Goal: Find specific page/section: Find specific page/section

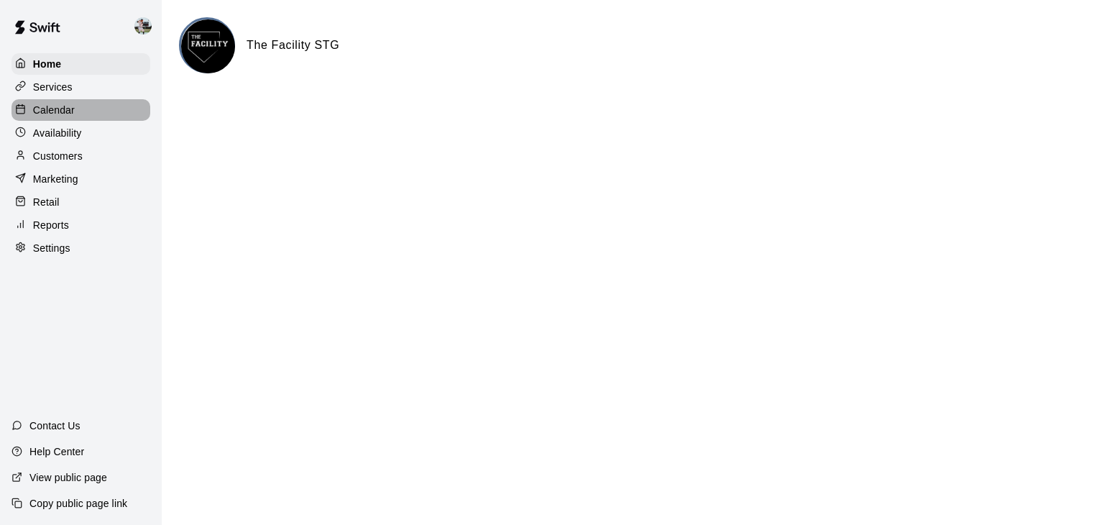
click at [57, 110] on p "Calendar" at bounding box center [54, 110] width 42 height 14
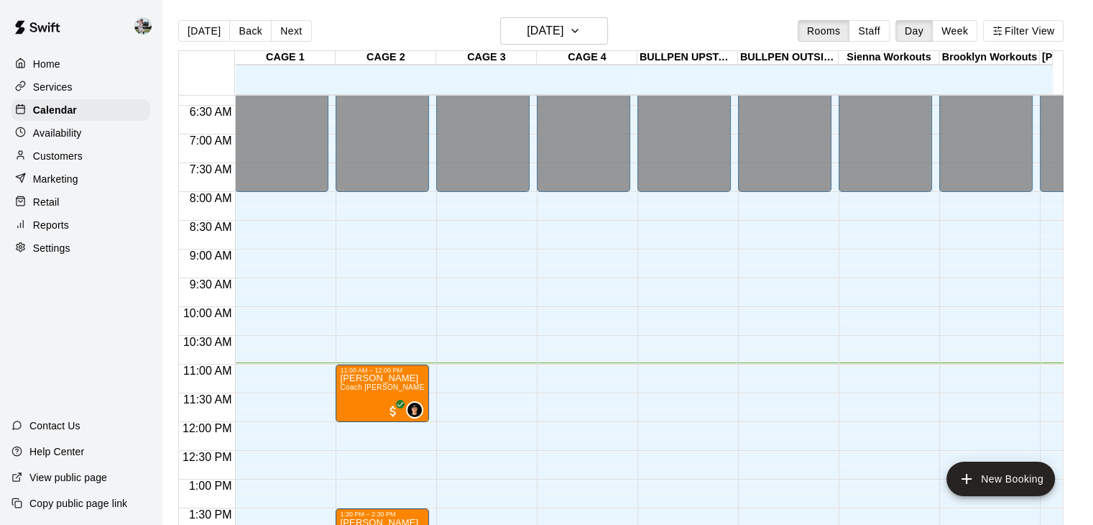
scroll to position [363, 0]
click at [880, 35] on button "Staff" at bounding box center [869, 31] width 41 height 22
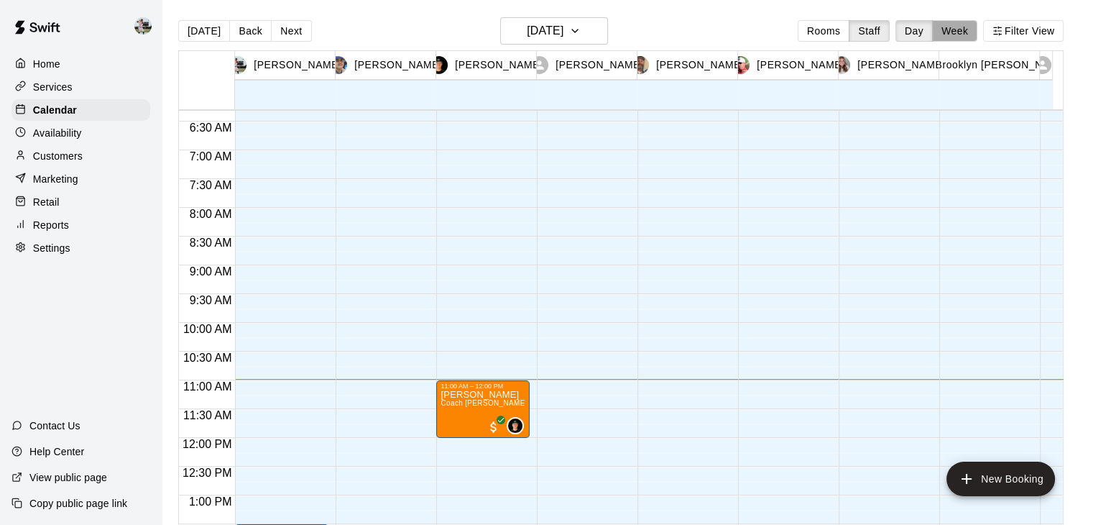
click at [967, 33] on button "Week" at bounding box center [954, 31] width 45 height 22
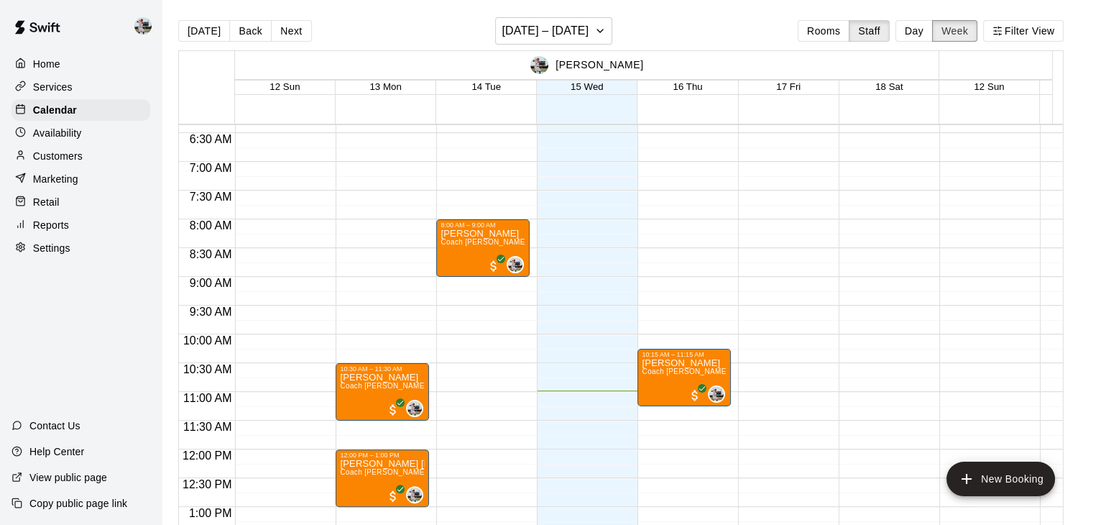
scroll to position [365, 0]
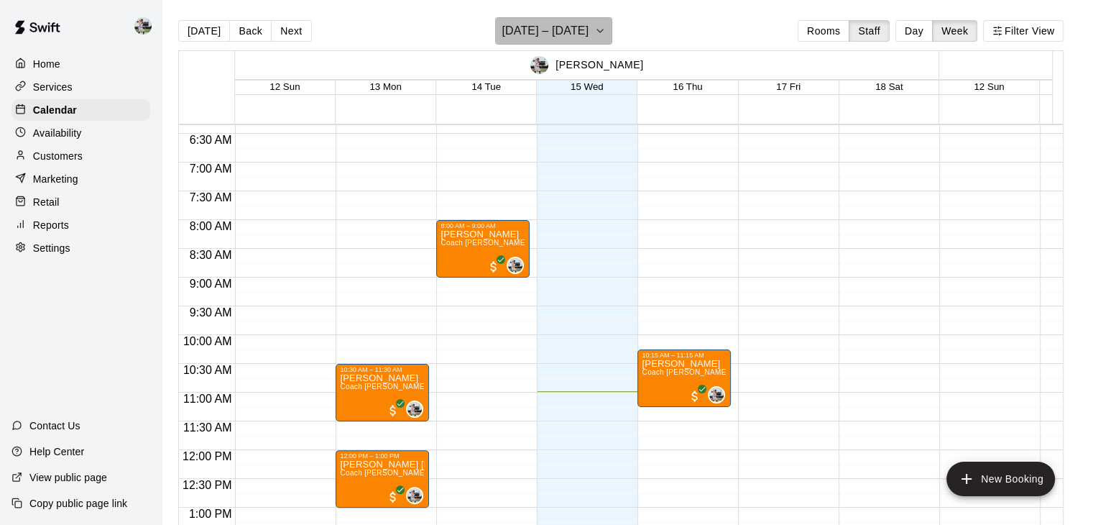
click at [595, 27] on icon "button" at bounding box center [599, 30] width 11 height 17
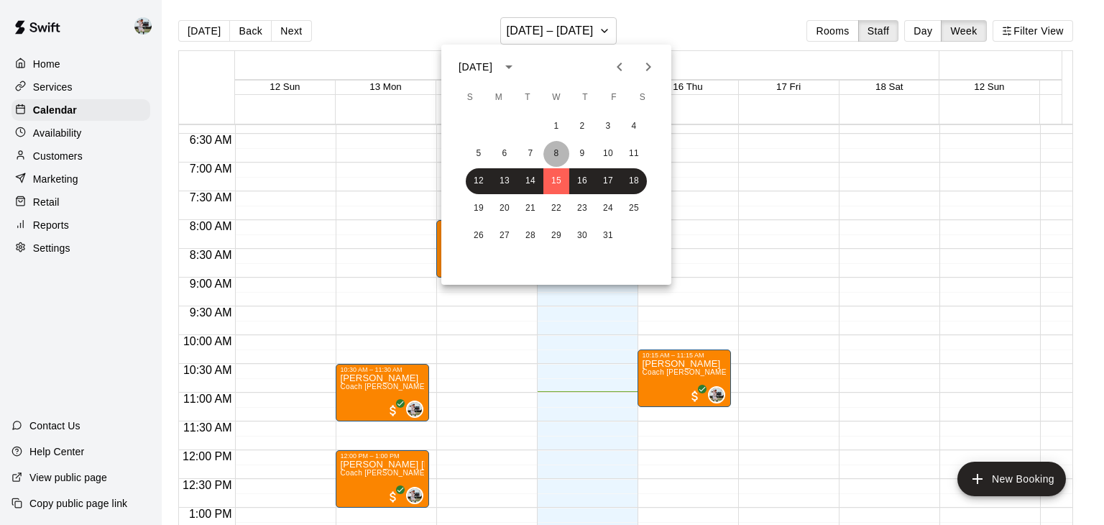
click at [555, 164] on button "8" at bounding box center [556, 154] width 26 height 26
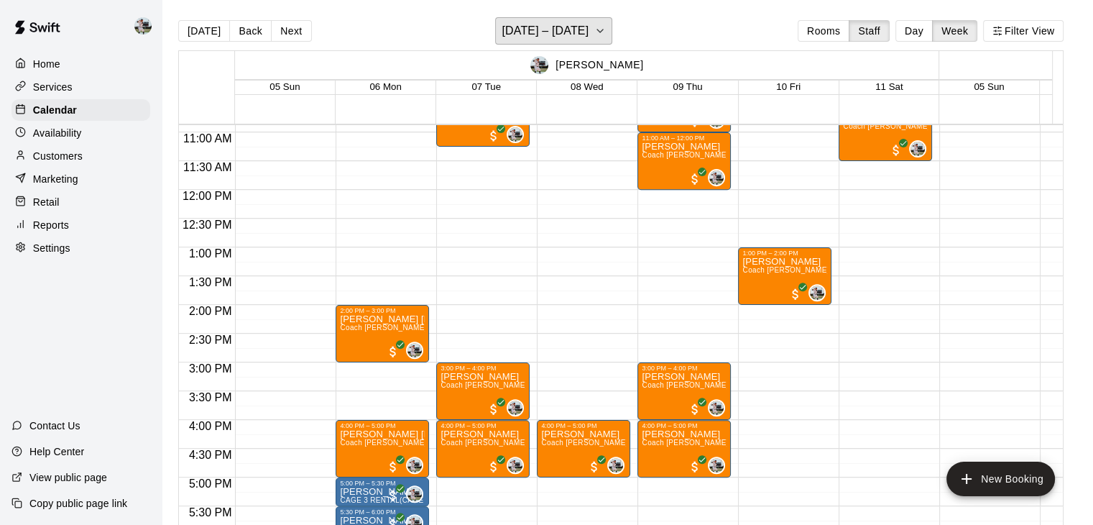
scroll to position [632, 0]
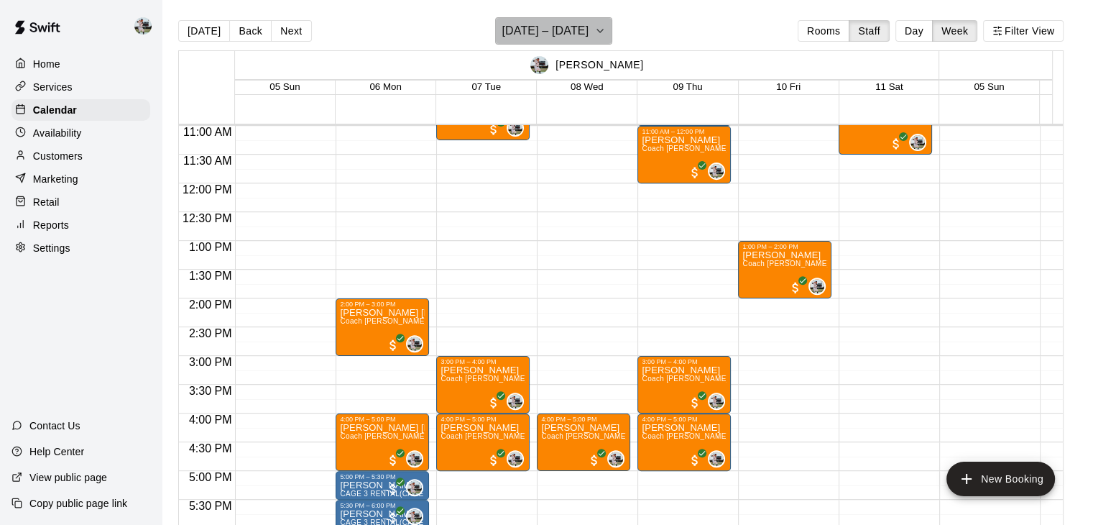
click at [595, 28] on icon "button" at bounding box center [599, 30] width 11 height 17
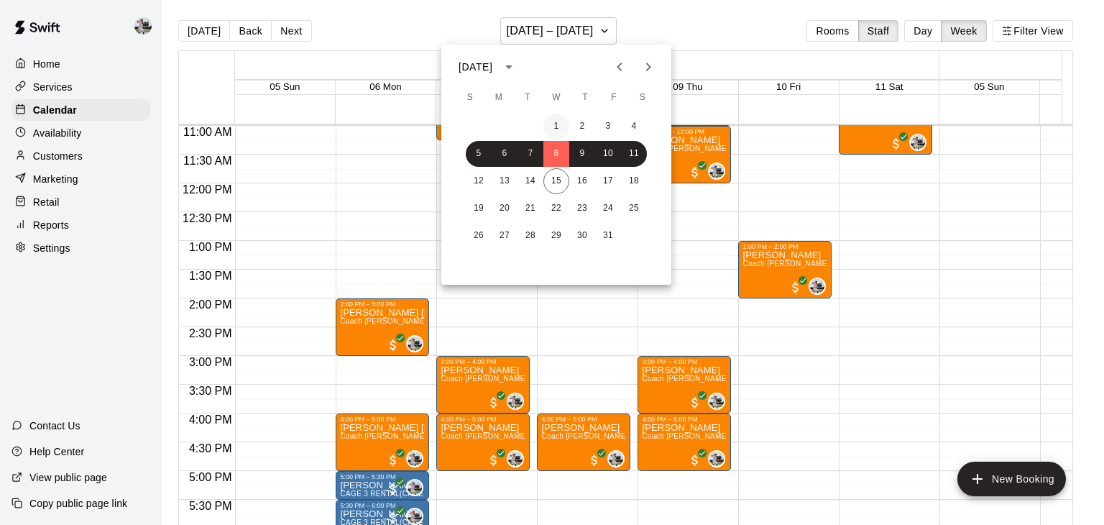
click at [564, 123] on button "1" at bounding box center [556, 127] width 26 height 26
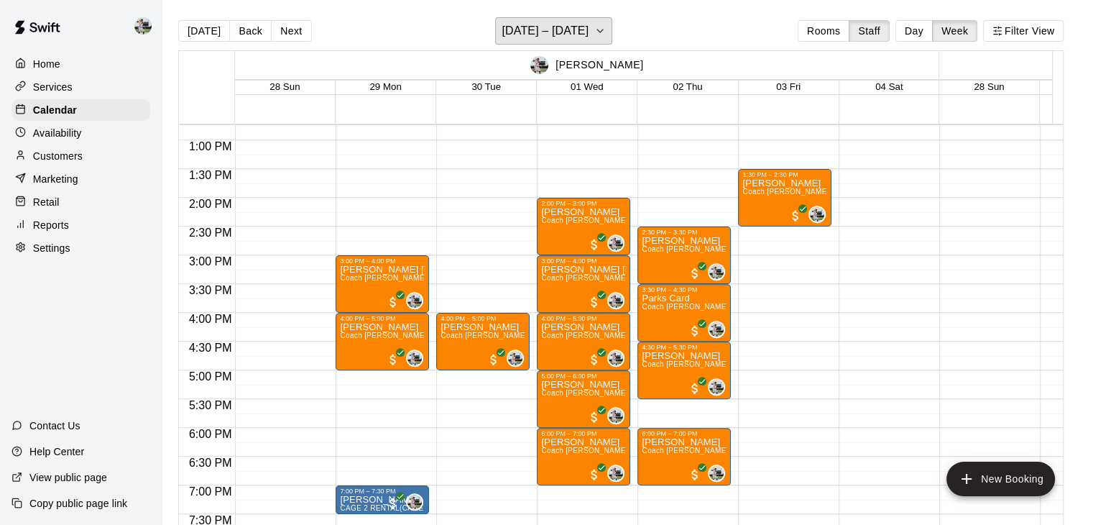
scroll to position [733, 0]
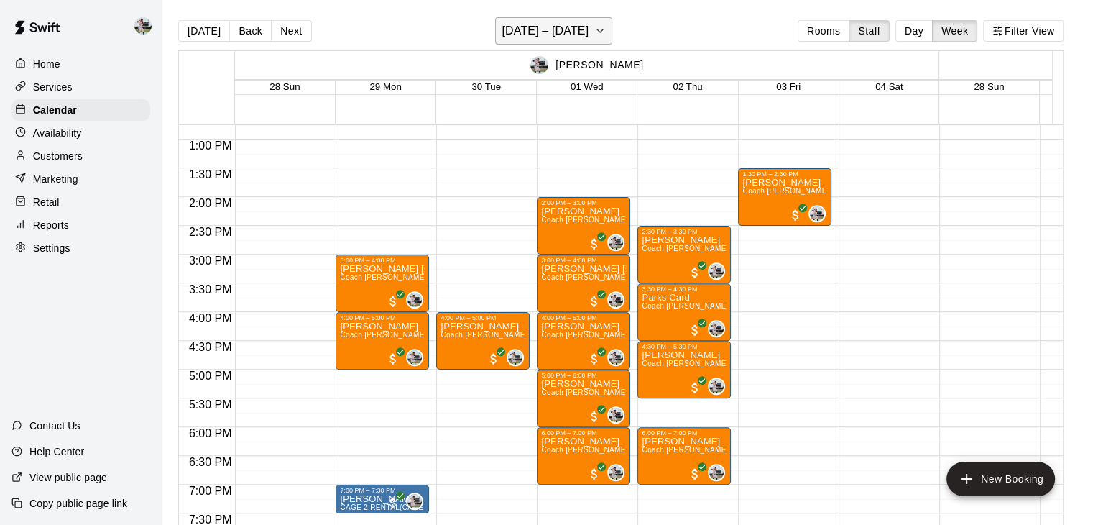
click at [589, 22] on h6 "[DATE] – [DATE]" at bounding box center [545, 31] width 87 height 20
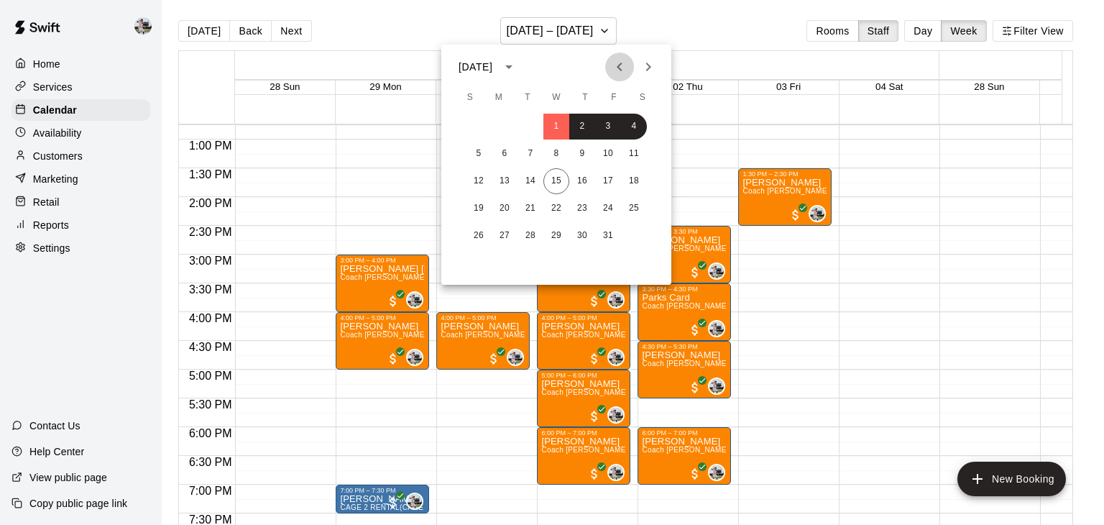
click at [621, 72] on icon "Previous month" at bounding box center [619, 66] width 17 height 17
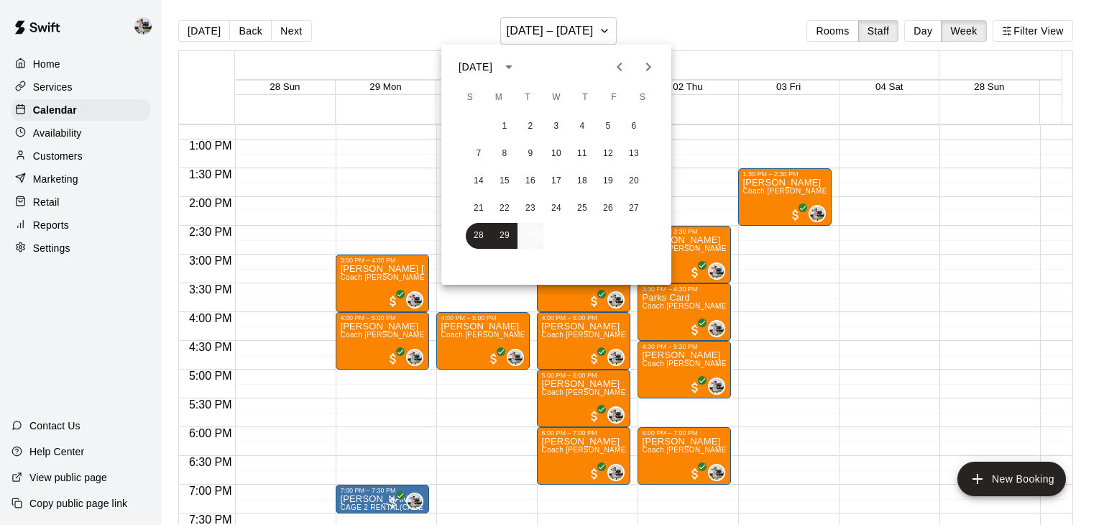
click at [517, 244] on button "30" at bounding box center [530, 236] width 26 height 26
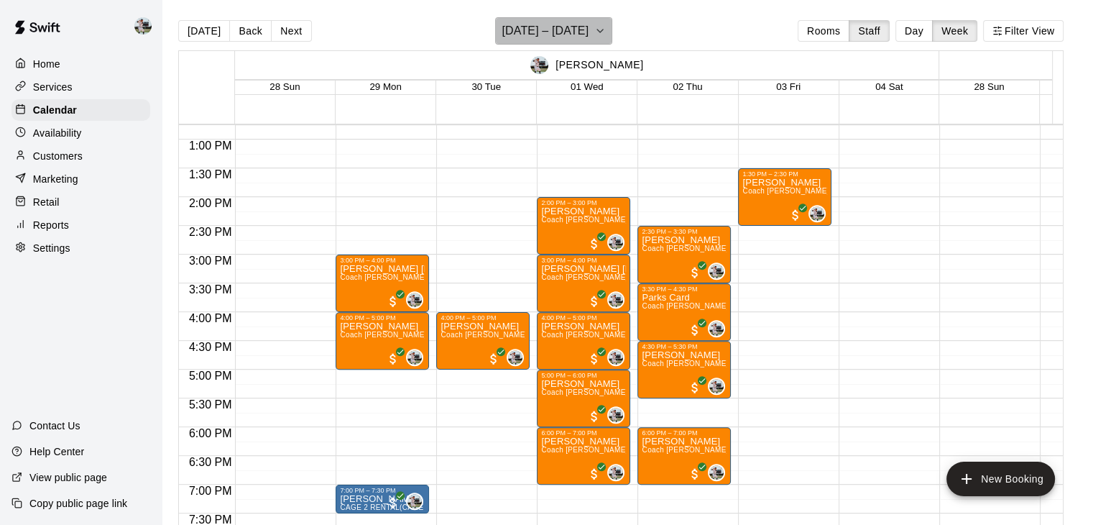
click at [589, 32] on h6 "[DATE] – [DATE]" at bounding box center [545, 31] width 87 height 20
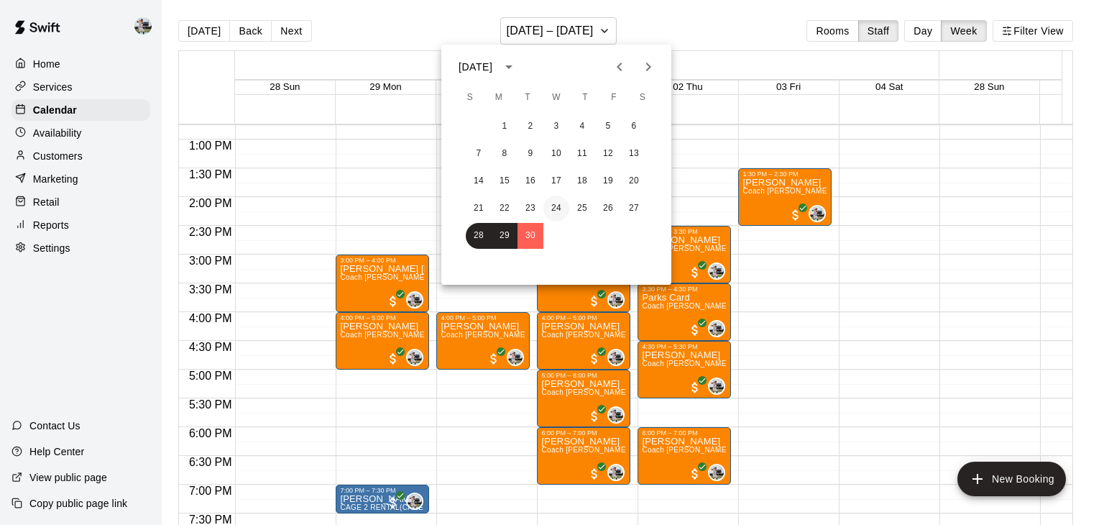
click at [561, 202] on button "24" at bounding box center [556, 208] width 26 height 26
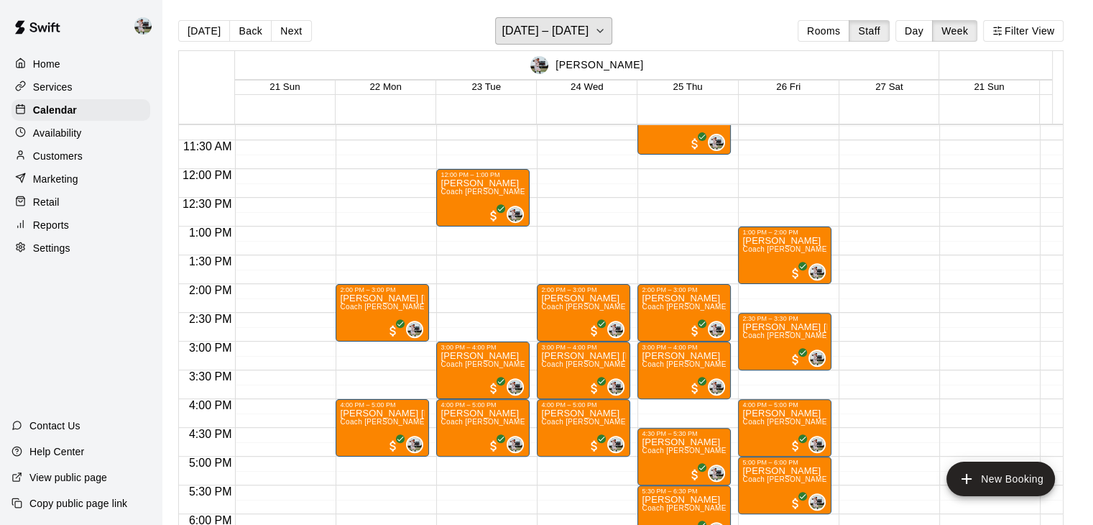
scroll to position [647, 0]
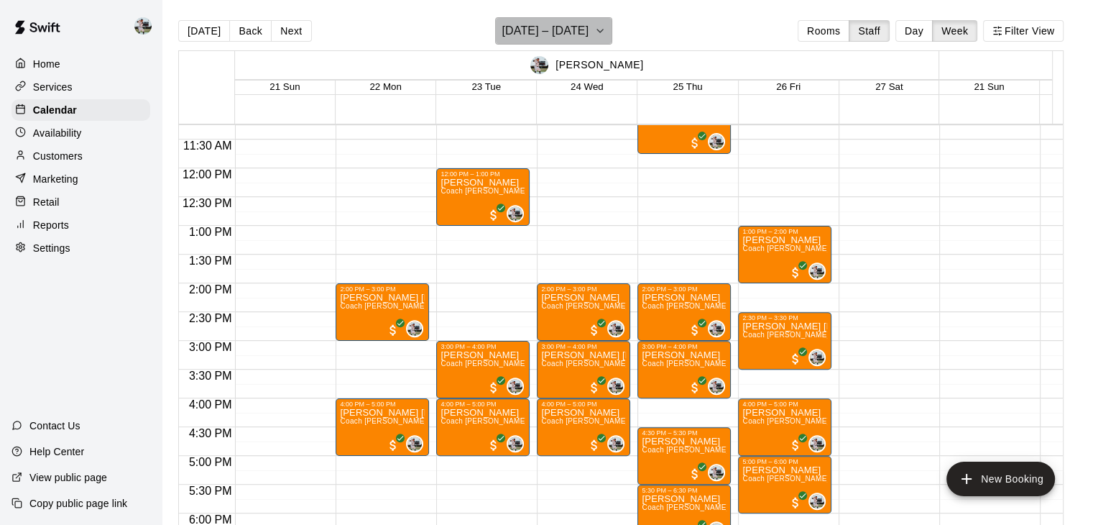
click at [589, 24] on h6 "[DATE] – [DATE]" at bounding box center [545, 31] width 87 height 20
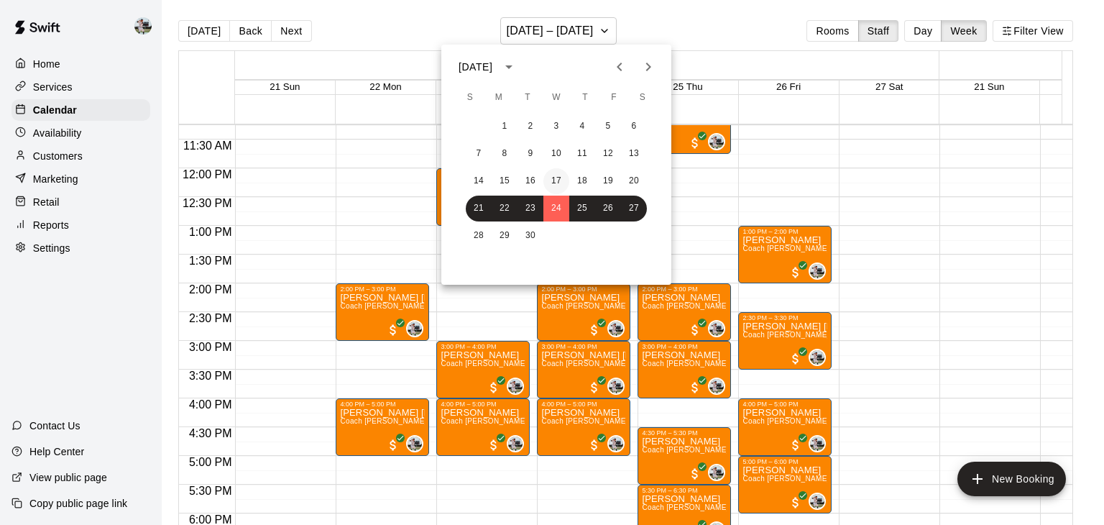
click at [554, 174] on button "17" at bounding box center [556, 181] width 26 height 26
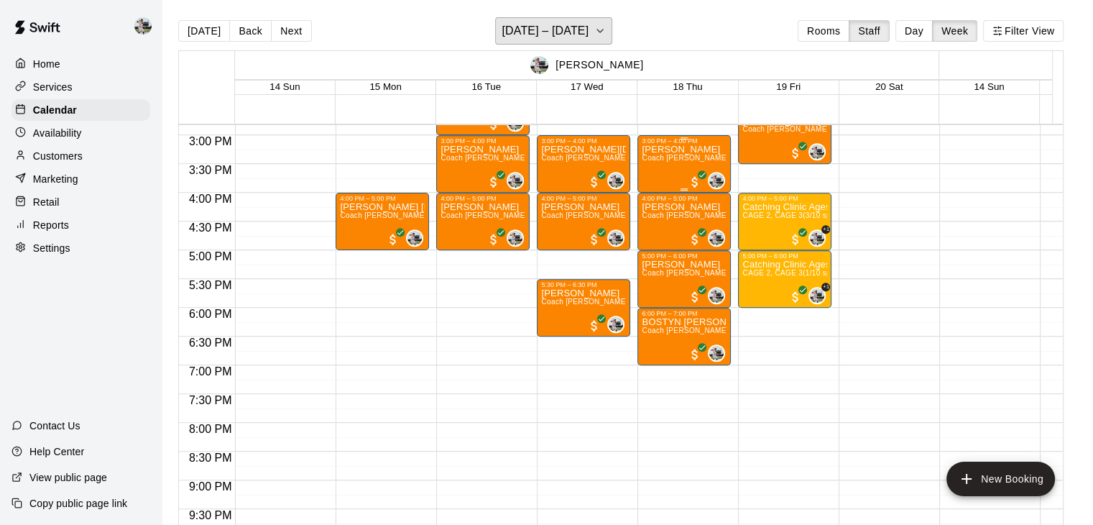
scroll to position [853, 0]
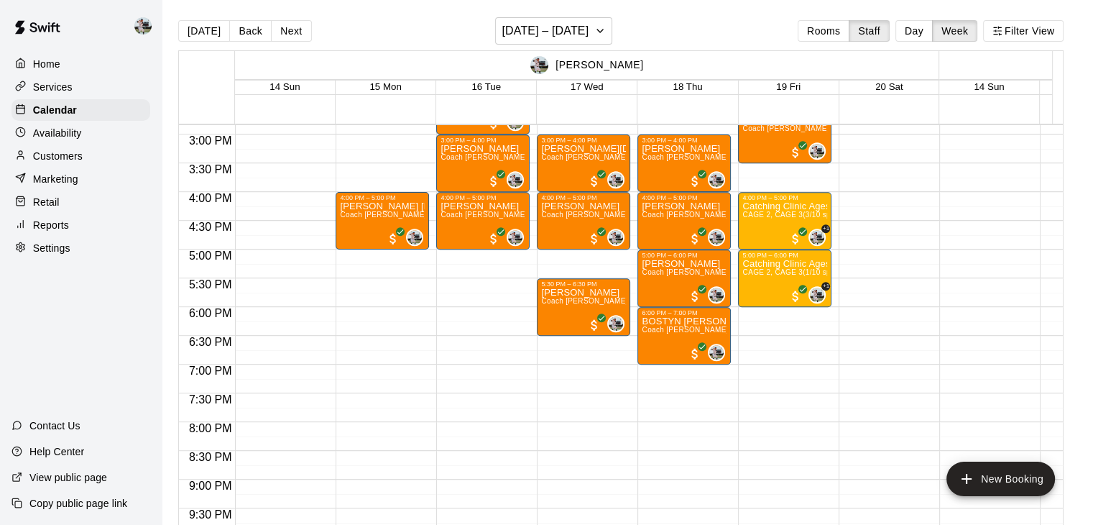
click at [601, 50] on div "[PERSON_NAME] 14 Sun 15 Mon 16 Tue 17 Wed 18 Thu 19 Fri 20 Sat [PERSON_NAME] 14…" at bounding box center [620, 296] width 885 height 492
click at [601, 38] on button "[DATE] – [DATE]" at bounding box center [553, 30] width 117 height 27
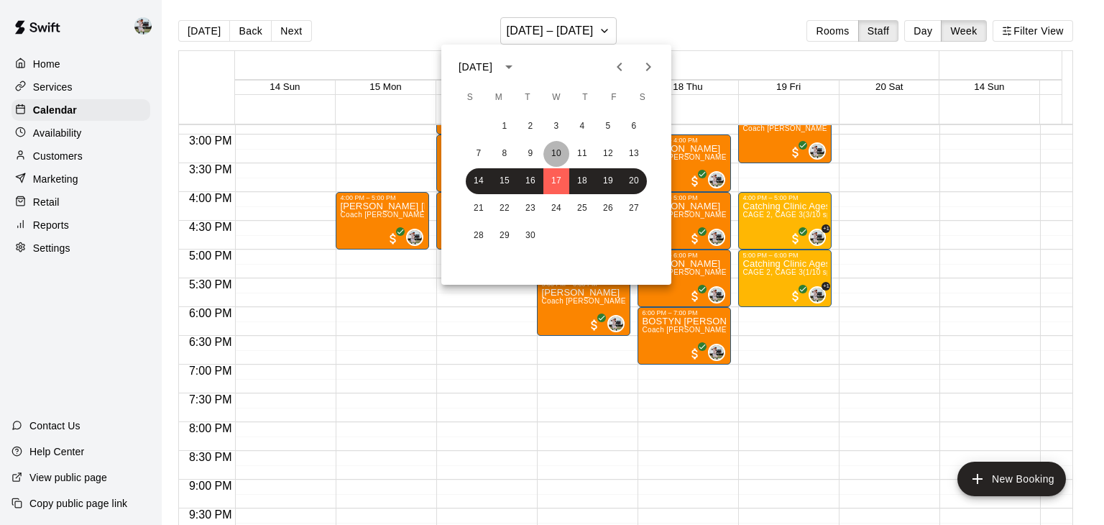
click at [558, 147] on button "10" at bounding box center [556, 154] width 26 height 26
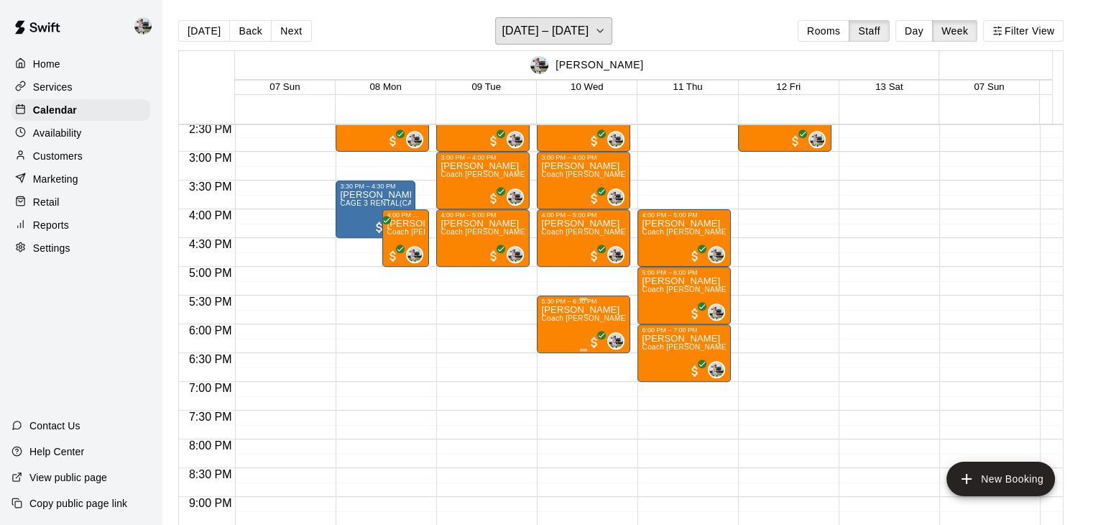
scroll to position [837, 0]
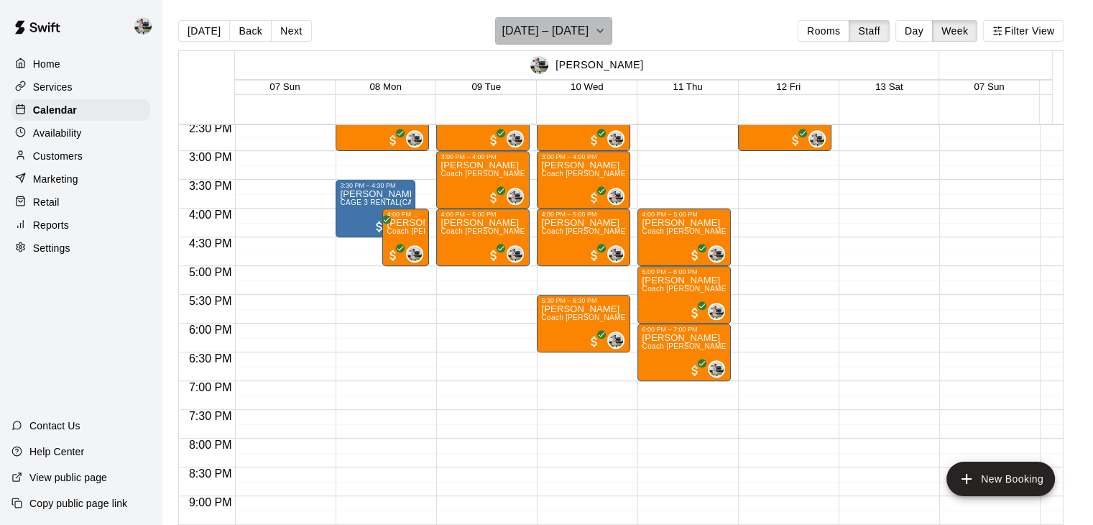
click at [589, 32] on h6 "[DATE] – [DATE]" at bounding box center [545, 31] width 87 height 20
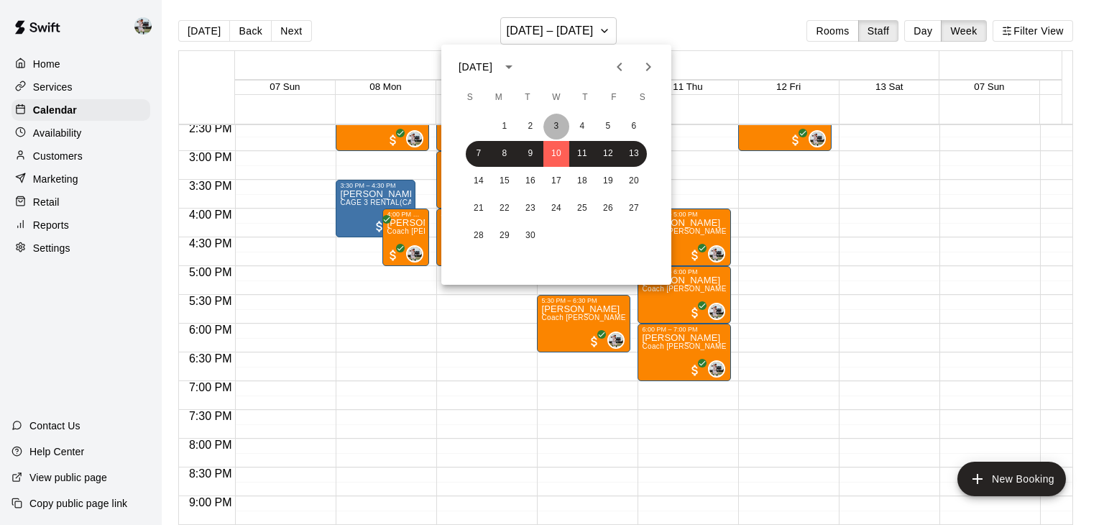
click at [560, 124] on button "3" at bounding box center [556, 127] width 26 height 26
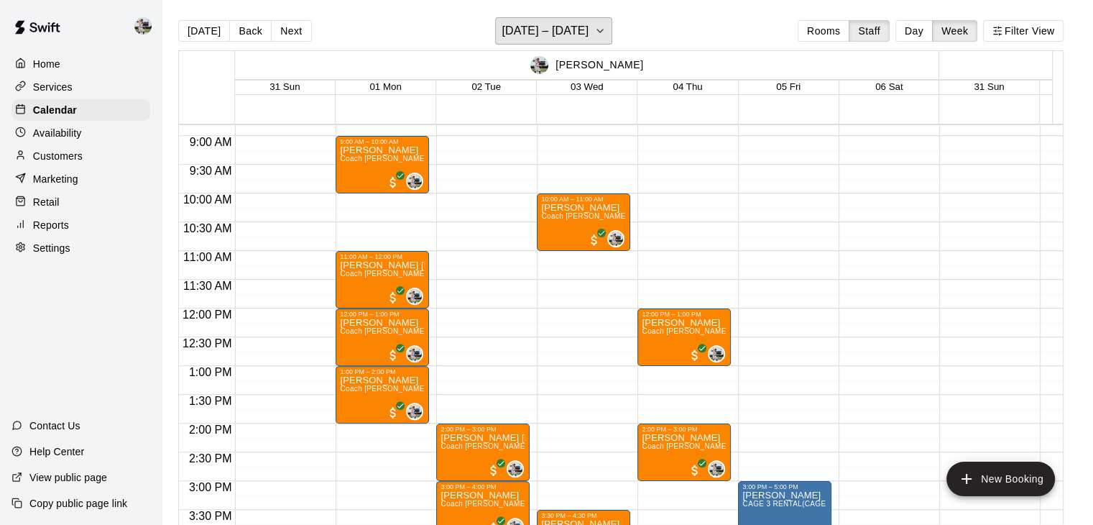
scroll to position [453, 0]
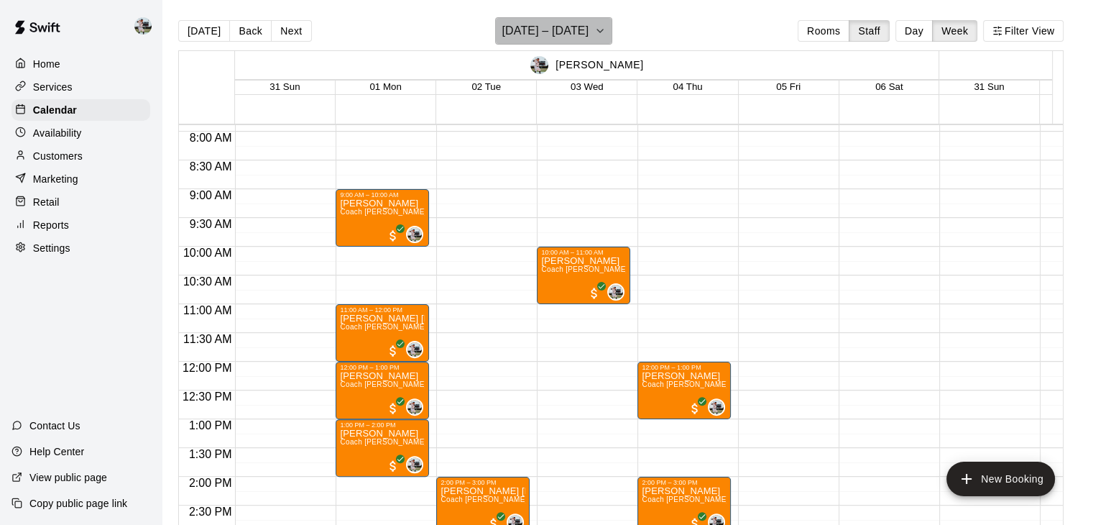
click at [589, 24] on h6 "[DATE] – [DATE]" at bounding box center [545, 31] width 87 height 20
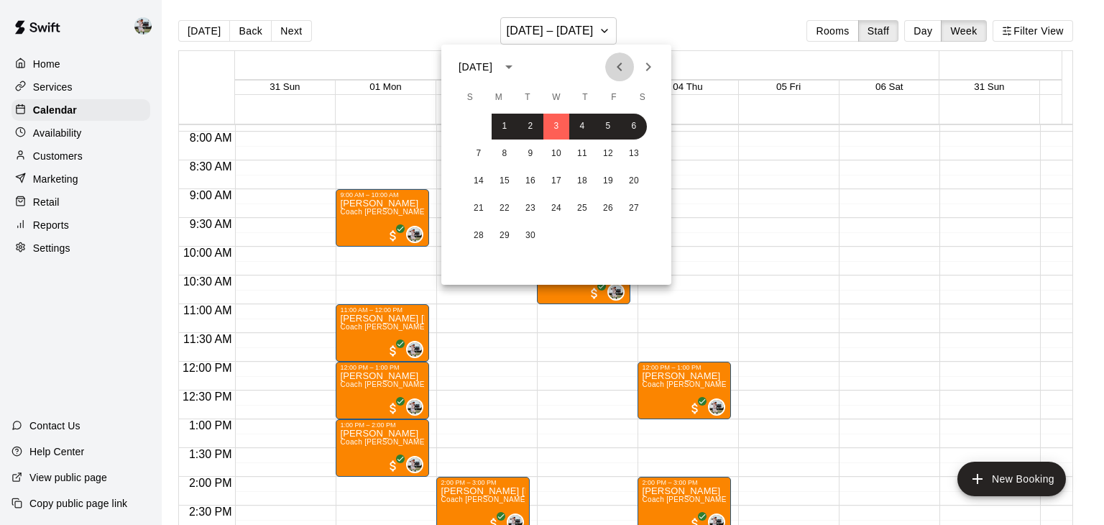
click at [614, 62] on icon "Previous month" at bounding box center [619, 66] width 17 height 17
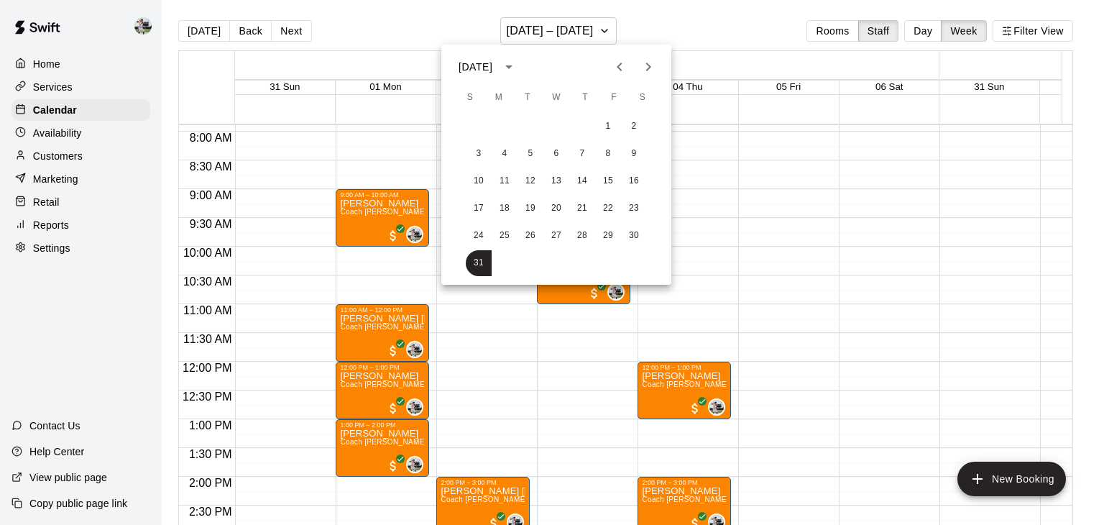
click at [551, 223] on div "24 25 26 27 28 29 30" at bounding box center [556, 236] width 230 height 26
click at [551, 232] on button "27" at bounding box center [556, 236] width 26 height 26
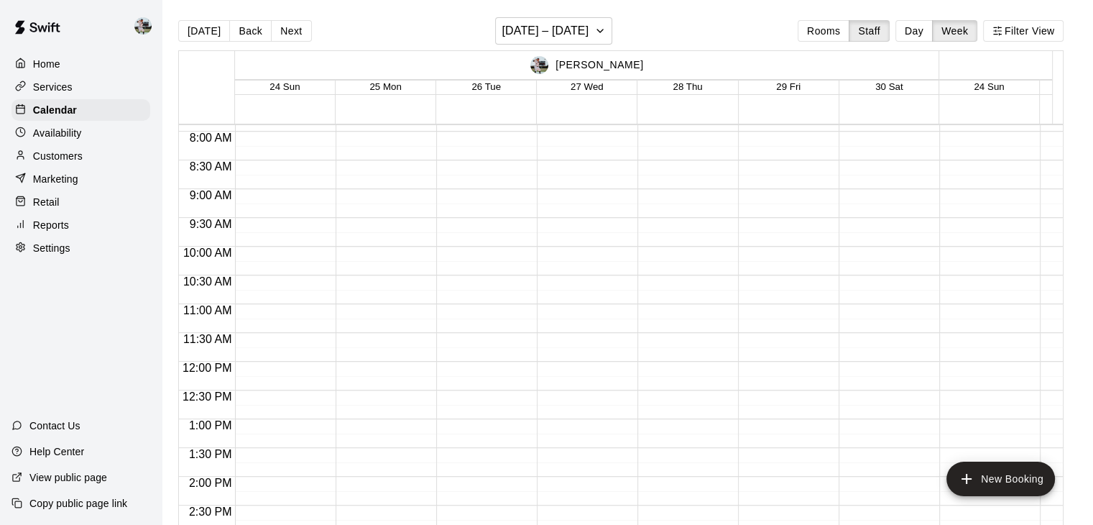
click at [551, 232] on div at bounding box center [583, 362] width 93 height 1380
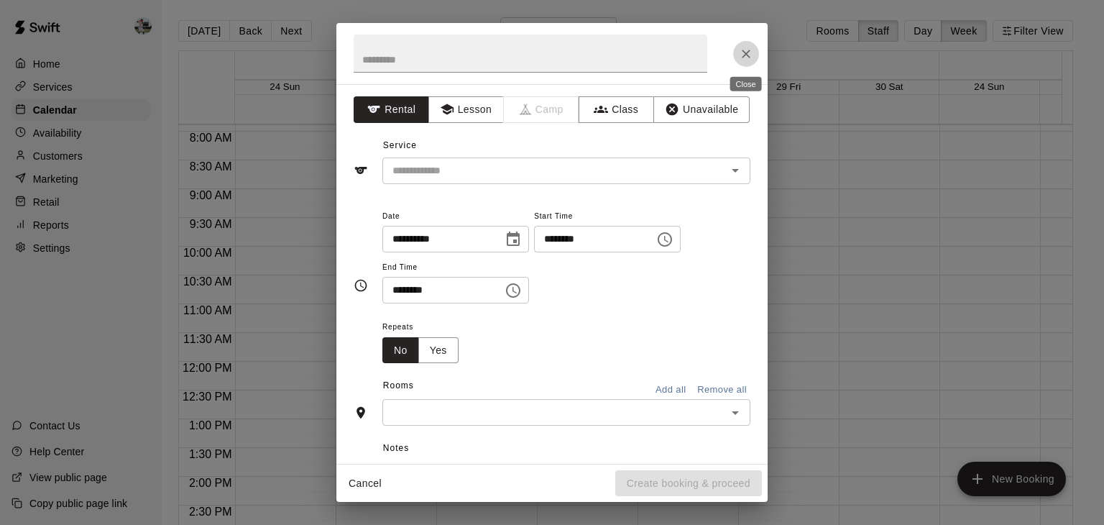
click at [746, 61] on button "Close" at bounding box center [746, 54] width 26 height 26
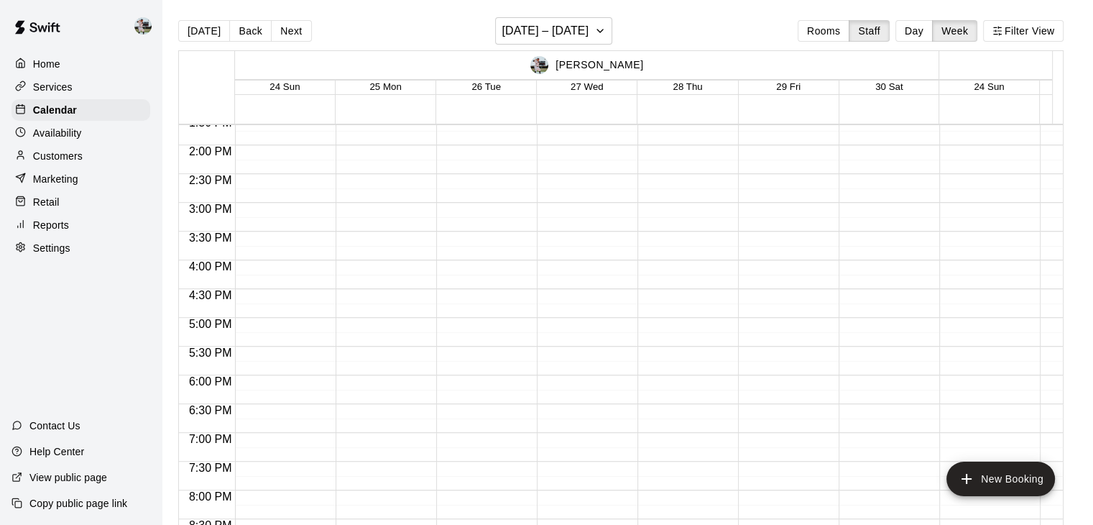
scroll to position [799, 0]
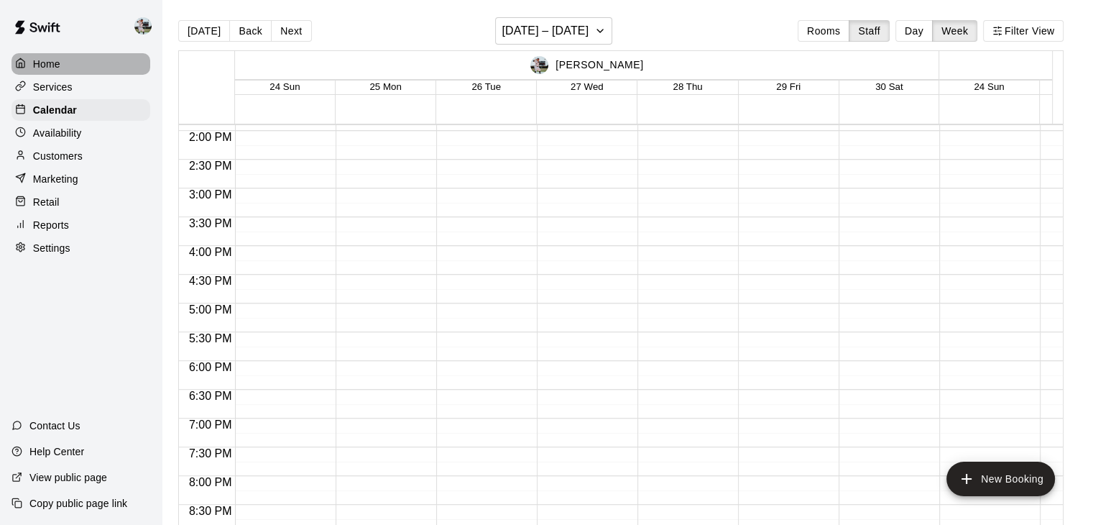
click at [50, 60] on p "Home" at bounding box center [46, 64] width 27 height 14
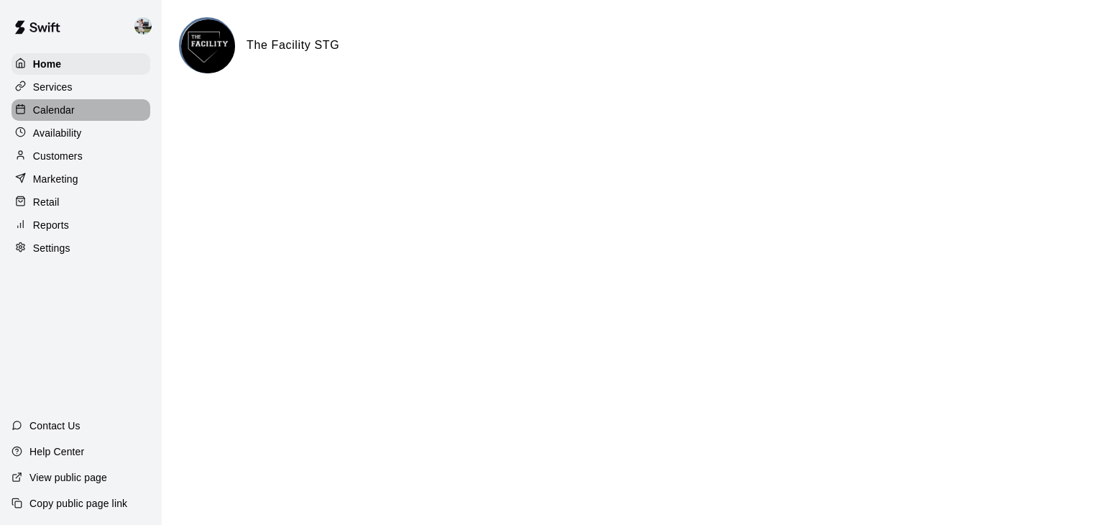
click at [72, 110] on p "Calendar" at bounding box center [54, 110] width 42 height 14
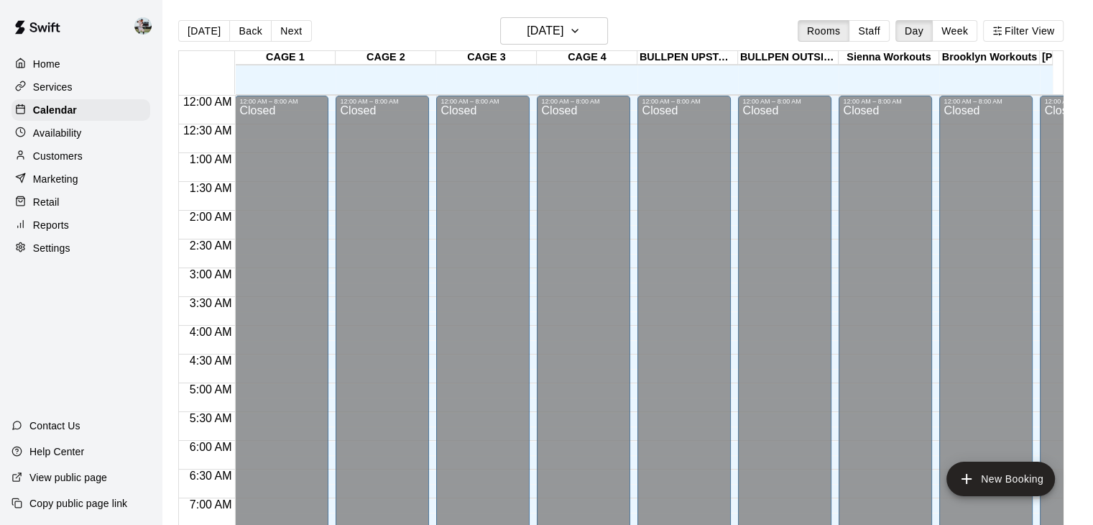
scroll to position [634, 0]
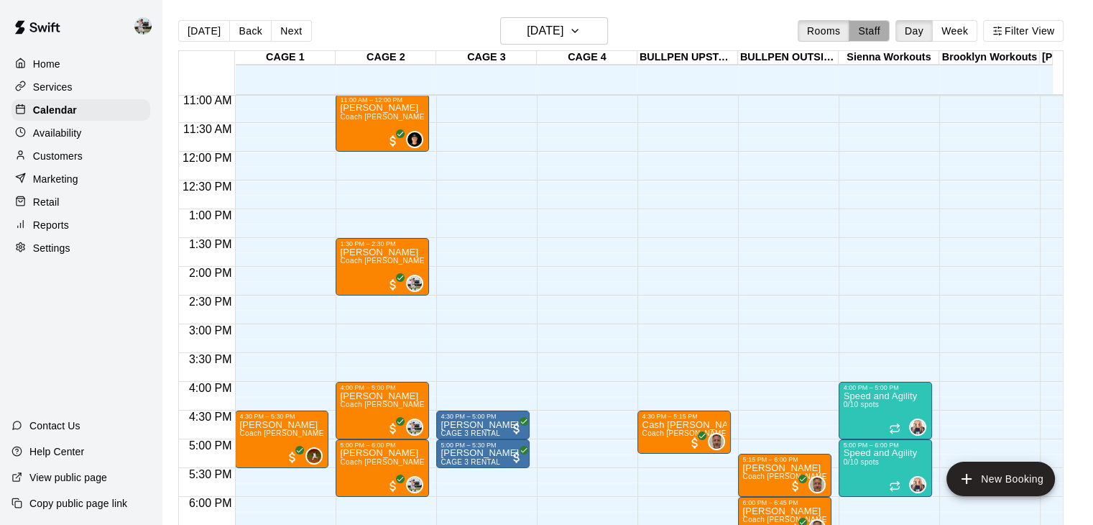
click at [887, 28] on button "Staff" at bounding box center [869, 31] width 41 height 22
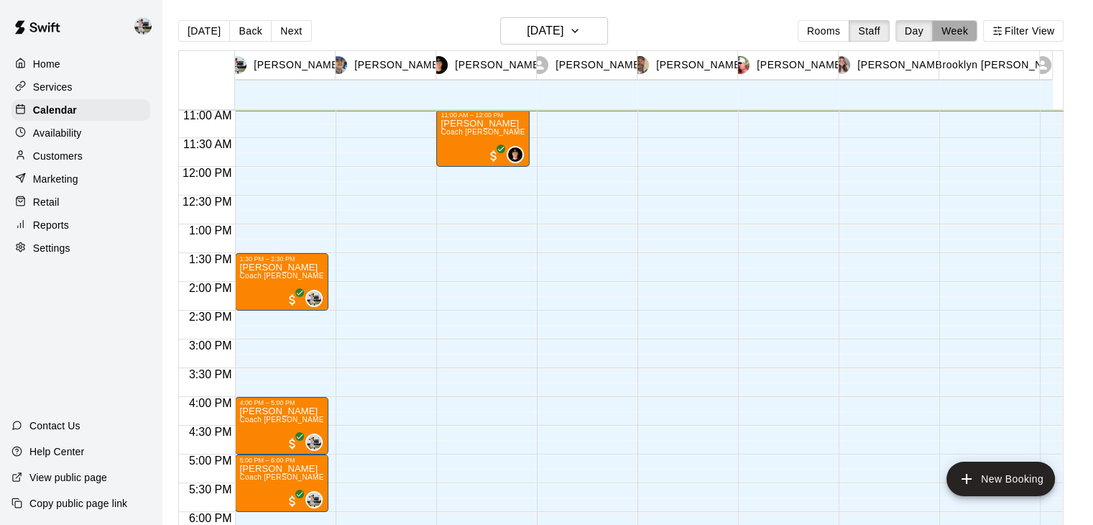
click at [960, 33] on button "Week" at bounding box center [954, 31] width 45 height 22
click at [960, 33] on div "[DATE] Back [DATE][DATE] Rooms Staff Day Week Filter View [PERSON_NAME] 15 Wed …" at bounding box center [620, 279] width 885 height 525
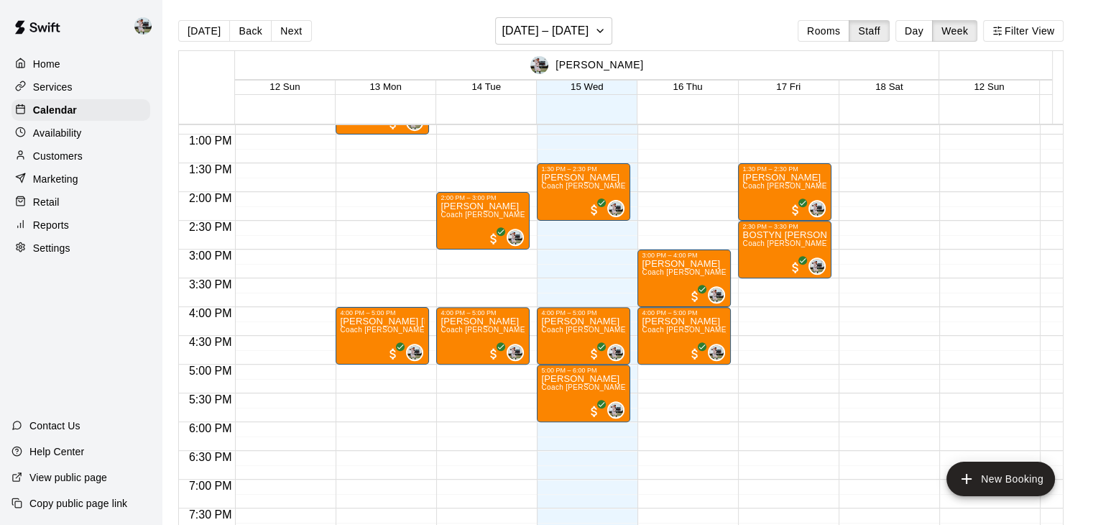
scroll to position [739, 0]
